Goal: Task Accomplishment & Management: Use online tool/utility

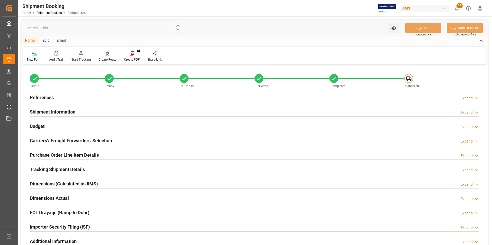
scroll to position [244, 0]
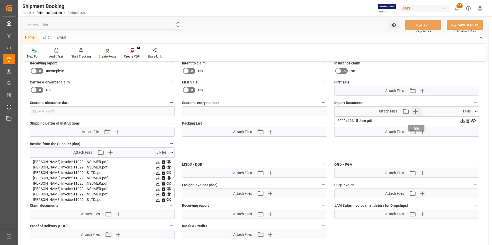
click at [418, 112] on icon "button" at bounding box center [415, 111] width 8 height 8
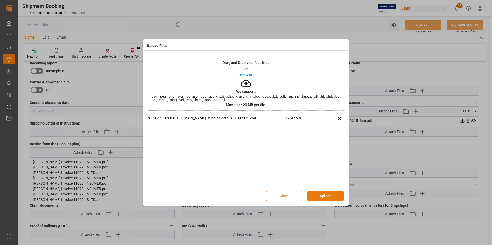
click at [320, 199] on button "Upload" at bounding box center [325, 196] width 36 height 10
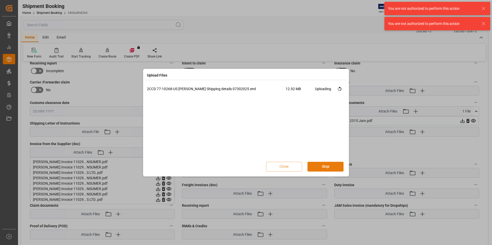
click at [320, 167] on button "Stop" at bounding box center [325, 167] width 36 height 10
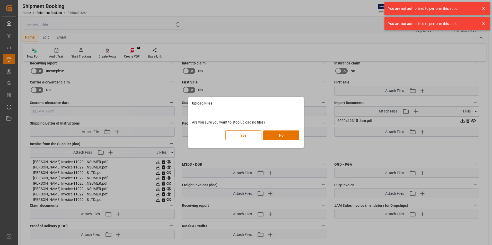
click at [232, 133] on button "Yes" at bounding box center [243, 136] width 36 height 10
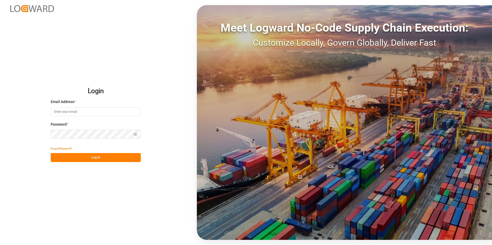
type input "[PERSON_NAME][EMAIL_ADDRESS][DATE][DOMAIN_NAME]"
click at [73, 157] on button "Log In" at bounding box center [96, 157] width 90 height 9
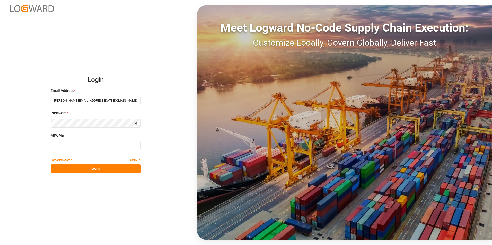
click at [71, 145] on input at bounding box center [96, 145] width 90 height 9
type input "642189"
click at [94, 171] on button "Log In" at bounding box center [96, 169] width 90 height 9
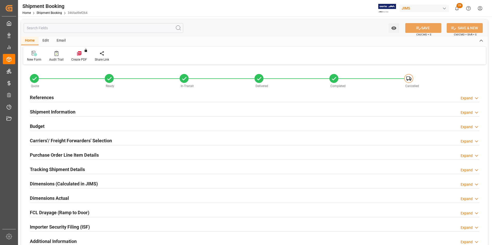
type input "0"
type input "[DATE]"
click at [42, 96] on h2 "References" at bounding box center [42, 97] width 24 height 7
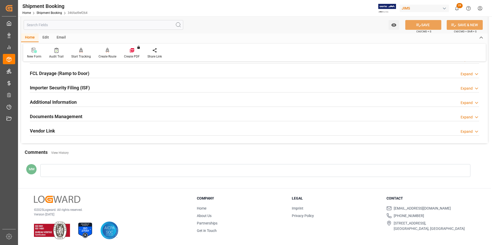
scroll to position [141, 0]
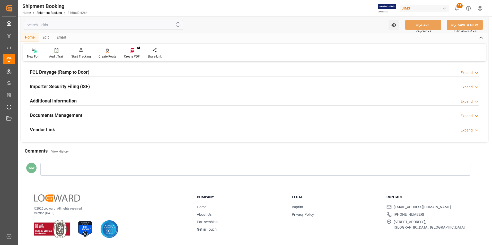
click at [61, 114] on h2 "Documents Management" at bounding box center [56, 115] width 52 height 7
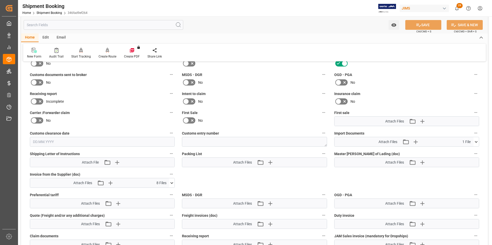
scroll to position [244, 0]
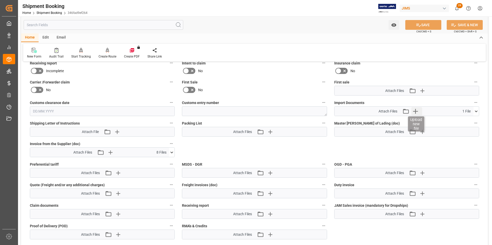
click at [414, 112] on icon "button" at bounding box center [415, 111] width 8 height 8
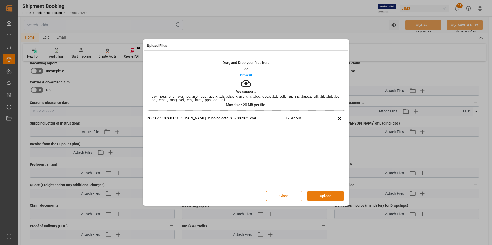
click at [326, 195] on button "Upload" at bounding box center [325, 196] width 36 height 10
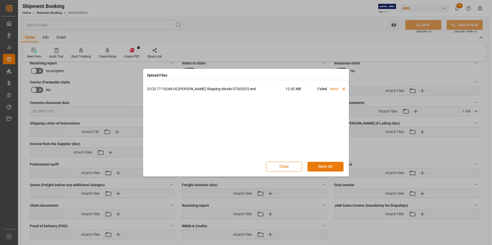
click at [320, 168] on button "Retry All" at bounding box center [325, 167] width 36 height 10
click at [320, 168] on button "Stop" at bounding box center [325, 167] width 36 height 10
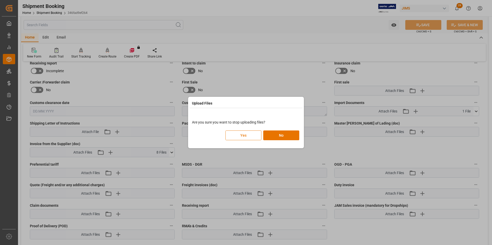
click at [240, 134] on button "Yes" at bounding box center [243, 136] width 36 height 10
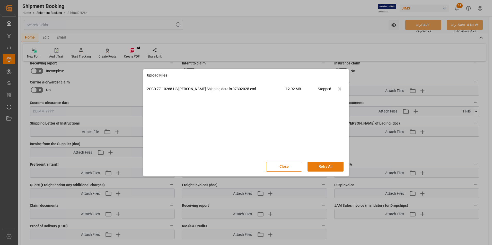
click at [318, 168] on button "Retry All" at bounding box center [325, 167] width 36 height 10
drag, startPoint x: 282, startPoint y: 173, endPoint x: 282, endPoint y: 168, distance: 4.1
click at [282, 172] on div "Close Stop" at bounding box center [246, 166] width 198 height 17
click at [325, 167] on button "Done" at bounding box center [325, 167] width 36 height 10
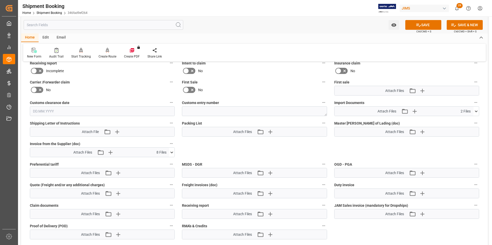
click at [476, 111] on icon at bounding box center [475, 111] width 5 height 5
click at [424, 25] on button "SAVE" at bounding box center [423, 25] width 36 height 10
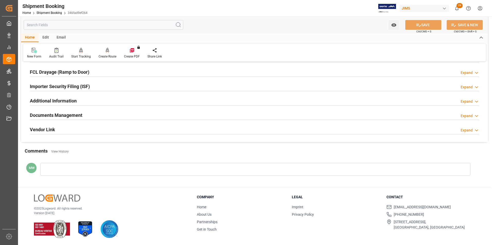
scroll to position [115, 0]
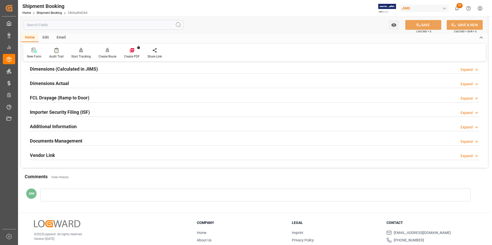
click at [63, 141] on h2 "Documents Management" at bounding box center [56, 141] width 52 height 7
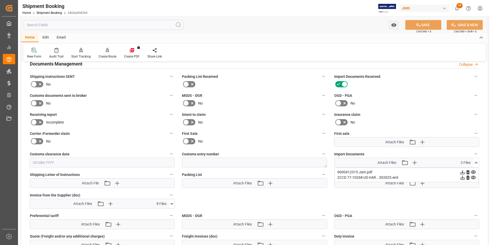
scroll to position [192, 0]
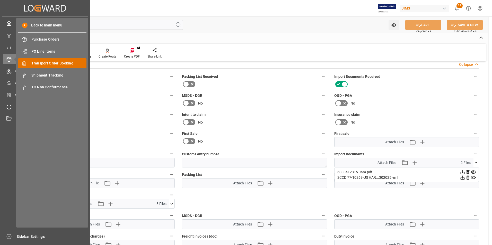
click at [50, 64] on span "Transport Order Booking" at bounding box center [58, 63] width 55 height 5
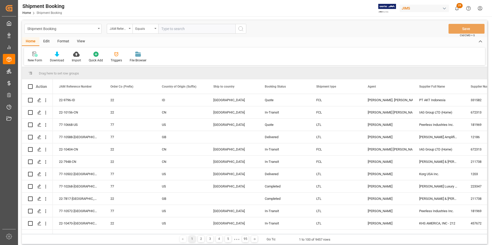
click at [171, 29] on input "text" at bounding box center [196, 29] width 77 height 10
click at [166, 29] on input "text" at bounding box center [196, 29] width 77 height 10
type input "77-10629-us"
click at [243, 29] on icon "search button" at bounding box center [241, 29] width 6 height 6
